Goal: Check status: Check status

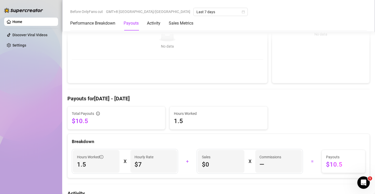
scroll to position [99, 0]
click at [242, 10] on icon "calendar" at bounding box center [243, 11] width 3 height 3
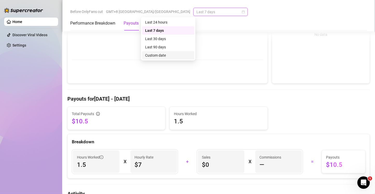
click at [158, 56] on div "Custom date" at bounding box center [168, 56] width 46 height 6
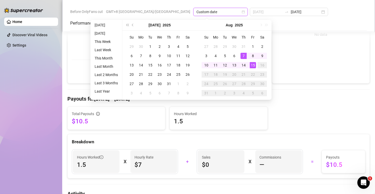
type input "[DATE]"
click at [252, 66] on div "15" at bounding box center [253, 65] width 6 height 6
click at [253, 65] on div "15" at bounding box center [253, 65] width 6 height 6
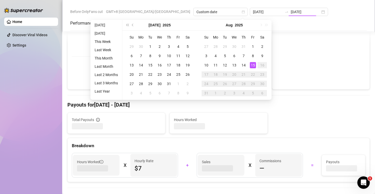
type input "[DATE]"
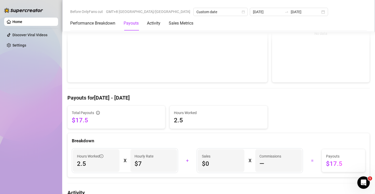
scroll to position [91, 0]
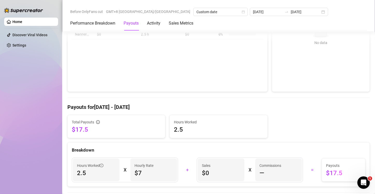
click at [123, 106] on h4 "Payouts for [DATE] - [DATE]" at bounding box center [218, 107] width 302 height 7
click at [265, 12] on div "[DATE] [DATE]" at bounding box center [289, 12] width 78 height 8
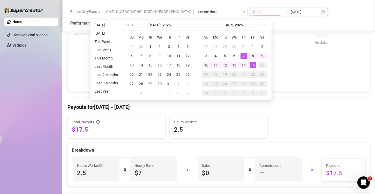
type input "[DATE]"
click at [251, 64] on div "15" at bounding box center [253, 65] width 6 height 6
click at [252, 64] on div "15" at bounding box center [253, 65] width 6 height 6
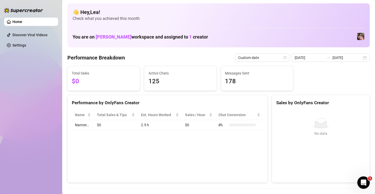
scroll to position [0, 0]
click at [22, 20] on link "Home" at bounding box center [17, 22] width 10 height 4
click at [344, 57] on input "[DATE]" at bounding box center [347, 58] width 30 height 6
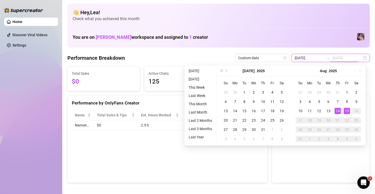
type input "[DATE]"
click at [346, 110] on div "15" at bounding box center [347, 111] width 6 height 6
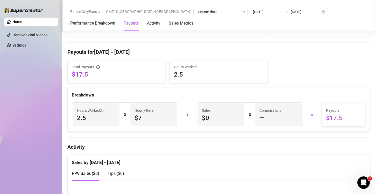
scroll to position [147, 0]
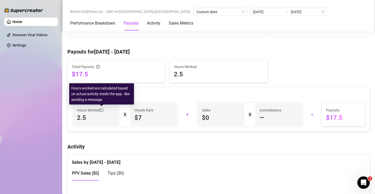
click at [101, 110] on icon "info-circle" at bounding box center [102, 110] width 4 height 4
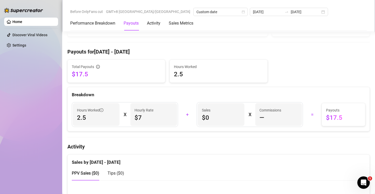
click at [177, 90] on div "Breakdown" at bounding box center [219, 92] width 302 height 11
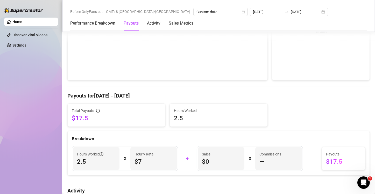
scroll to position [95, 0]
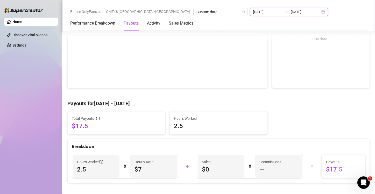
click at [253, 12] on input "[DATE]" at bounding box center [268, 12] width 30 height 6
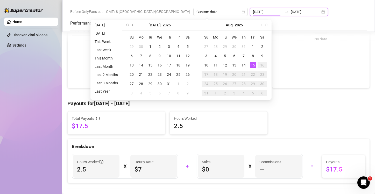
click at [267, 12] on div "[DATE] [DATE]" at bounding box center [289, 12] width 78 height 8
click at [266, 13] on div "[DATE] [DATE]" at bounding box center [289, 12] width 78 height 8
click at [283, 11] on div "Before OnlyFans cut GMT+8 [GEOGRAPHIC_DATA]/[GEOGRAPHIC_DATA] Custom date [DATE…" at bounding box center [218, 12] width 296 height 8
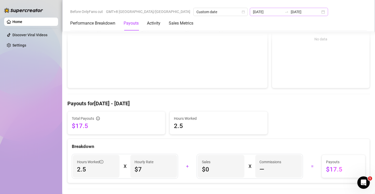
click at [268, 12] on div "[DATE] [DATE]" at bounding box center [289, 12] width 78 height 8
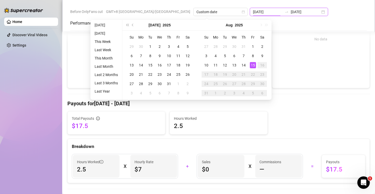
type input "[DATE]"
click at [104, 26] on li "[DATE]" at bounding box center [105, 25] width 27 height 6
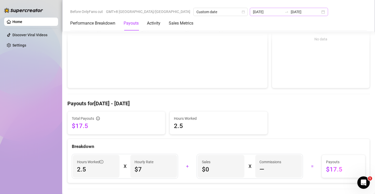
click at [266, 12] on div "[DATE] [DATE]" at bounding box center [289, 12] width 78 height 8
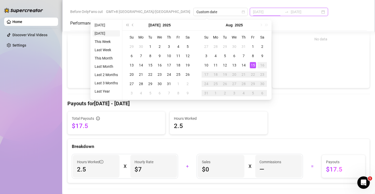
type input "[DATE]"
click at [103, 34] on li "[DATE]" at bounding box center [105, 33] width 27 height 6
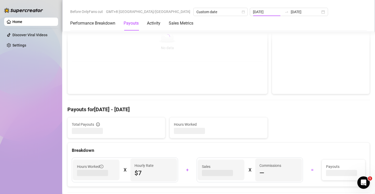
type input "[DATE]"
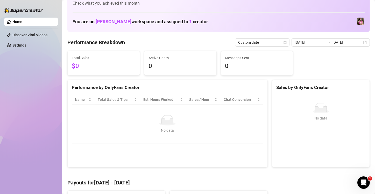
scroll to position [0, 0]
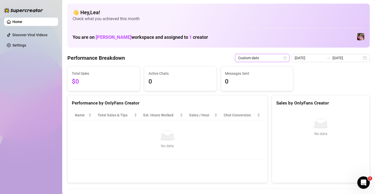
click at [285, 60] on span "Custom date" at bounding box center [262, 58] width 48 height 8
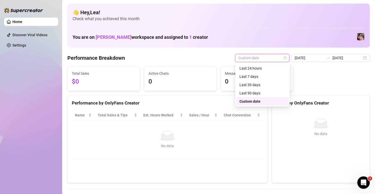
click at [265, 101] on div "Custom date" at bounding box center [262, 102] width 46 height 6
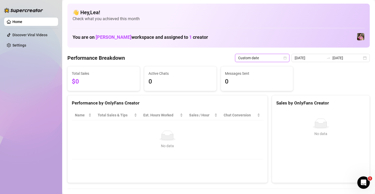
click at [288, 57] on div "Custom date" at bounding box center [262, 58] width 54 height 8
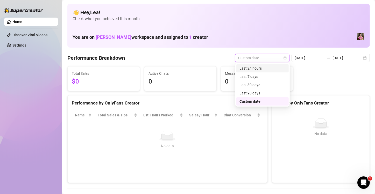
click at [276, 66] on div "Last 24 hours" at bounding box center [262, 68] width 46 height 6
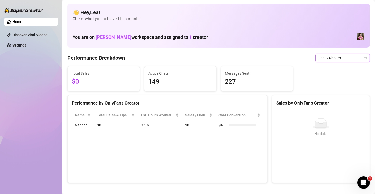
click at [363, 57] on icon "calendar" at bounding box center [364, 57] width 3 height 3
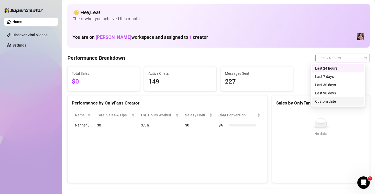
click at [329, 101] on div "Custom date" at bounding box center [338, 102] width 46 height 6
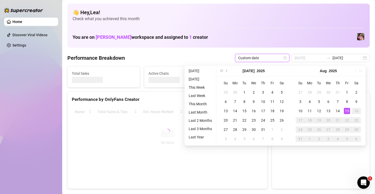
type input "[DATE]"
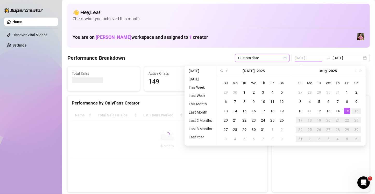
click at [348, 112] on div "15" at bounding box center [347, 111] width 6 height 6
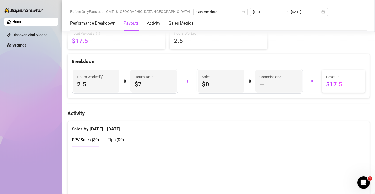
scroll to position [181, 0]
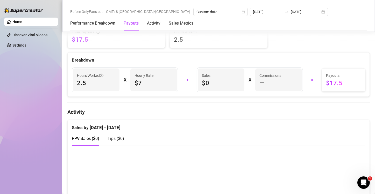
click at [106, 81] on span "2.5" at bounding box center [96, 83] width 38 height 8
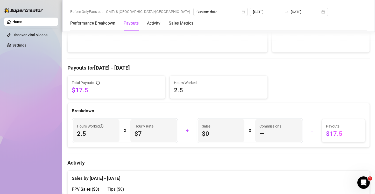
scroll to position [104, 0]
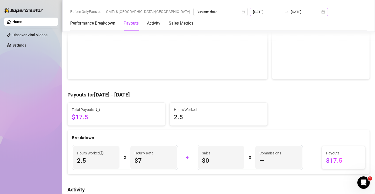
click at [264, 11] on div "[DATE] [DATE]" at bounding box center [289, 12] width 78 height 8
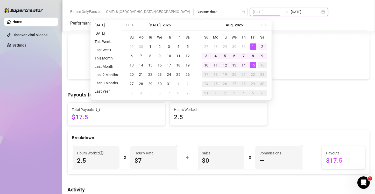
type input "[DATE]"
click at [254, 65] on div "15" at bounding box center [253, 65] width 6 height 6
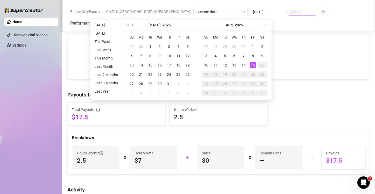
click at [252, 66] on div "15" at bounding box center [253, 65] width 6 height 6
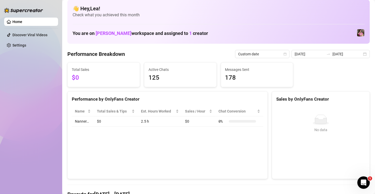
scroll to position [0, 0]
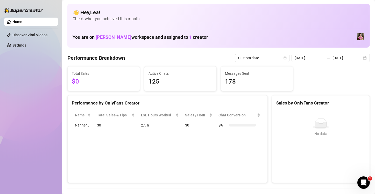
click at [164, 80] on span "125" at bounding box center [180, 82] width 64 height 10
click at [277, 60] on span "Custom date" at bounding box center [262, 58] width 48 height 8
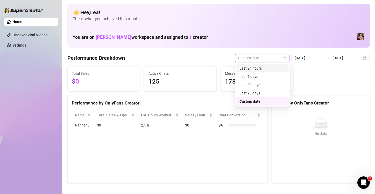
click at [258, 69] on div "Last 24 hours" at bounding box center [262, 68] width 46 height 6
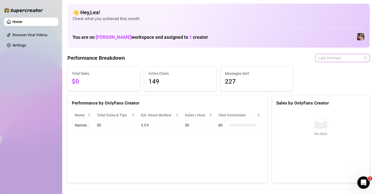
click at [334, 57] on span "Last 24 hours" at bounding box center [342, 58] width 48 height 8
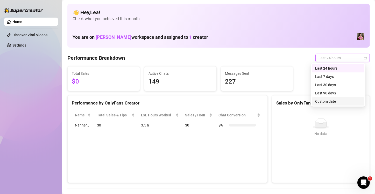
click at [329, 102] on div "Custom date" at bounding box center [338, 102] width 46 height 6
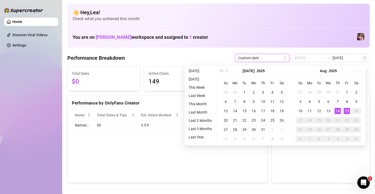
type input "[DATE]"
click at [345, 112] on div "15" at bounding box center [347, 111] width 6 height 6
click at [346, 112] on div "15" at bounding box center [347, 111] width 6 height 6
type input "[DATE]"
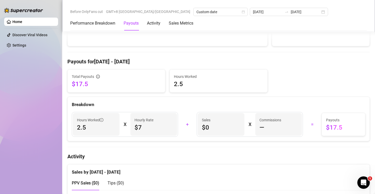
scroll to position [138, 0]
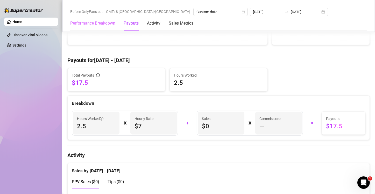
click at [78, 26] on div "Performance Breakdown" at bounding box center [92, 23] width 45 height 14
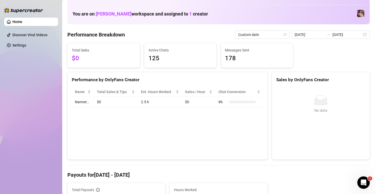
scroll to position [20, 0]
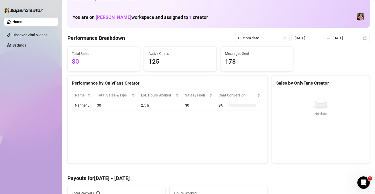
click at [82, 40] on Breakdown "Performance Breakdown" at bounding box center [95, 37] width 57 height 7
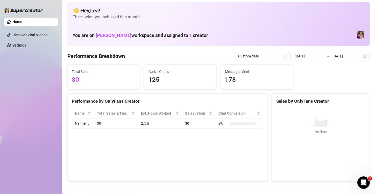
scroll to position [0, 0]
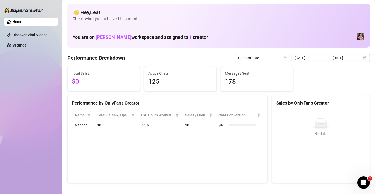
click at [359, 57] on div "[DATE] [DATE]" at bounding box center [330, 58] width 78 height 8
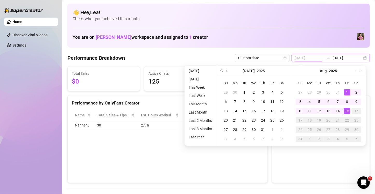
type input "[DATE]"
click at [348, 114] on div "15" at bounding box center [347, 111] width 6 height 6
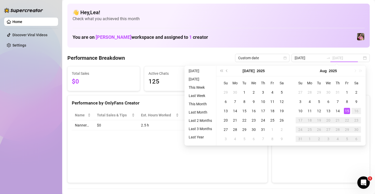
click at [348, 113] on div "15" at bounding box center [347, 111] width 6 height 6
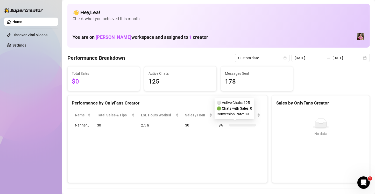
click at [219, 103] on div "⚪ Active Chats: 125 🟢 Chats with Sales: 0 Conversion Rate: 0%" at bounding box center [234, 108] width 40 height 21
click at [281, 57] on span "Custom date" at bounding box center [262, 58] width 48 height 8
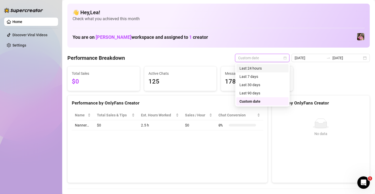
click at [261, 69] on div "Last 24 hours" at bounding box center [262, 68] width 46 height 6
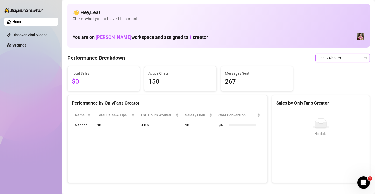
click at [364, 58] on icon "calendar" at bounding box center [365, 57] width 3 height 3
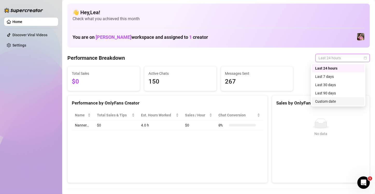
click at [332, 101] on div "Custom date" at bounding box center [338, 102] width 46 height 6
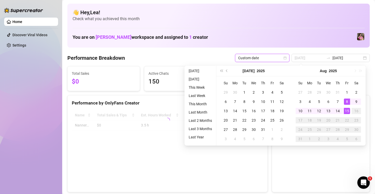
type input "[DATE]"
click at [346, 111] on div "15" at bounding box center [347, 111] width 6 height 6
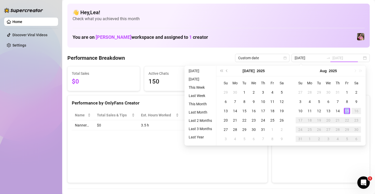
click at [346, 111] on div "15" at bounding box center [347, 111] width 6 height 6
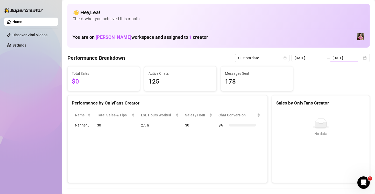
type input "[DATE]"
click at [356, 57] on input "[DATE]" at bounding box center [347, 58] width 30 height 6
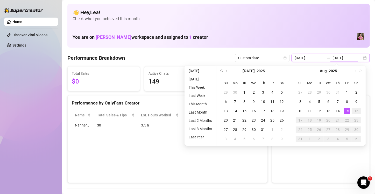
click at [359, 57] on div "[DATE] [DATE]" at bounding box center [330, 58] width 78 height 8
type input "[DATE]"
click at [345, 115] on td "15" at bounding box center [346, 110] width 9 height 9
click at [346, 107] on td "15" at bounding box center [346, 110] width 9 height 9
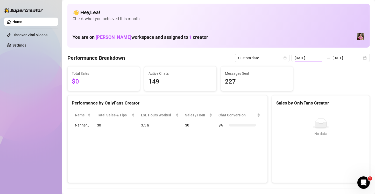
click at [346, 110] on div "No data No data" at bounding box center [320, 144] width 97 height 77
click at [263, 59] on span "Custom date" at bounding box center [262, 58] width 48 height 8
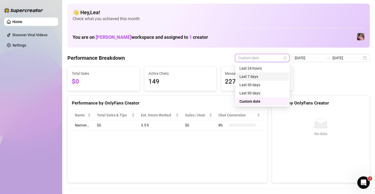
click at [258, 69] on div "Last 24 hours" at bounding box center [262, 68] width 46 height 6
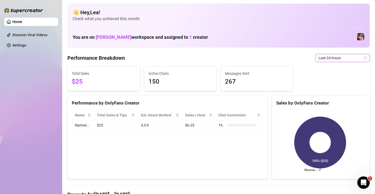
click at [363, 56] on icon "calendar" at bounding box center [364, 57] width 3 height 3
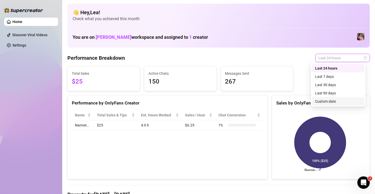
click at [330, 101] on div "Custom date" at bounding box center [338, 102] width 46 height 6
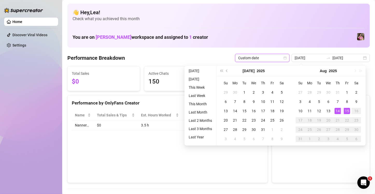
type input "[DATE]"
click at [345, 113] on div "15" at bounding box center [347, 111] width 6 height 6
click at [347, 114] on div "15" at bounding box center [347, 111] width 6 height 6
type input "[DATE]"
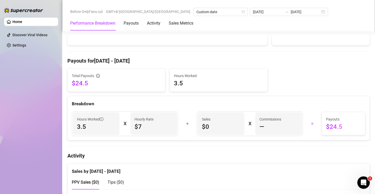
scroll to position [138, 0]
click at [204, 125] on span "$0" at bounding box center [221, 126] width 38 height 8
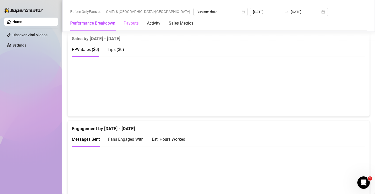
scroll to position [267, 0]
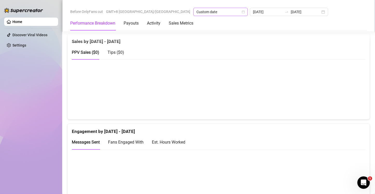
click at [196, 10] on span "Custom date" at bounding box center [220, 12] width 48 height 8
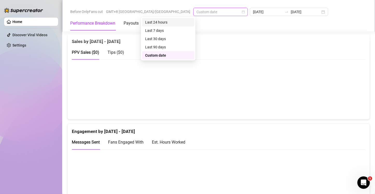
click at [164, 23] on div "Last 24 hours" at bounding box center [168, 22] width 46 height 6
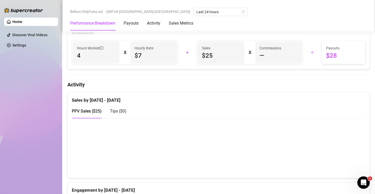
scroll to position [203, 0]
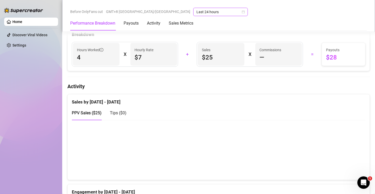
click at [242, 12] on icon "calendar" at bounding box center [243, 11] width 3 height 3
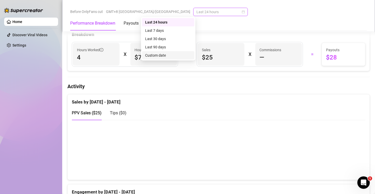
click at [160, 55] on div "Custom date" at bounding box center [168, 56] width 46 height 6
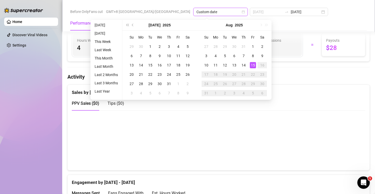
scroll to position [207, 0]
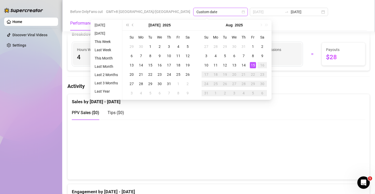
click at [252, 63] on div "15" at bounding box center [253, 65] width 6 height 6
type input "[DATE]"
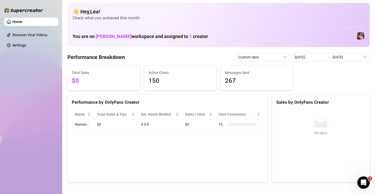
scroll to position [0, 0]
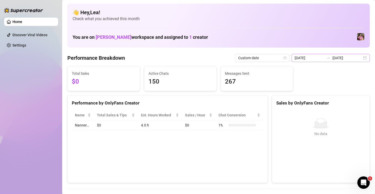
click at [362, 59] on div "[DATE] [DATE]" at bounding box center [330, 58] width 78 height 8
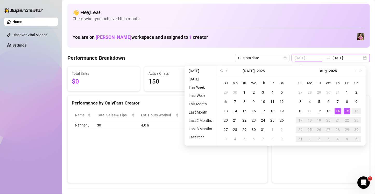
type input "[DATE]"
click at [344, 110] on div "15" at bounding box center [347, 111] width 6 height 6
click at [346, 111] on div "15" at bounding box center [347, 111] width 6 height 6
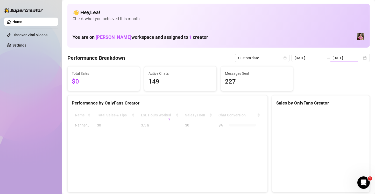
type input "[DATE]"
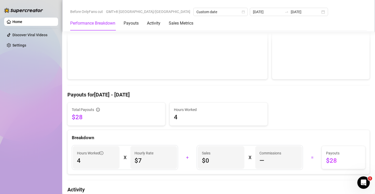
scroll to position [86, 0]
